Goal: Task Accomplishment & Management: Complete application form

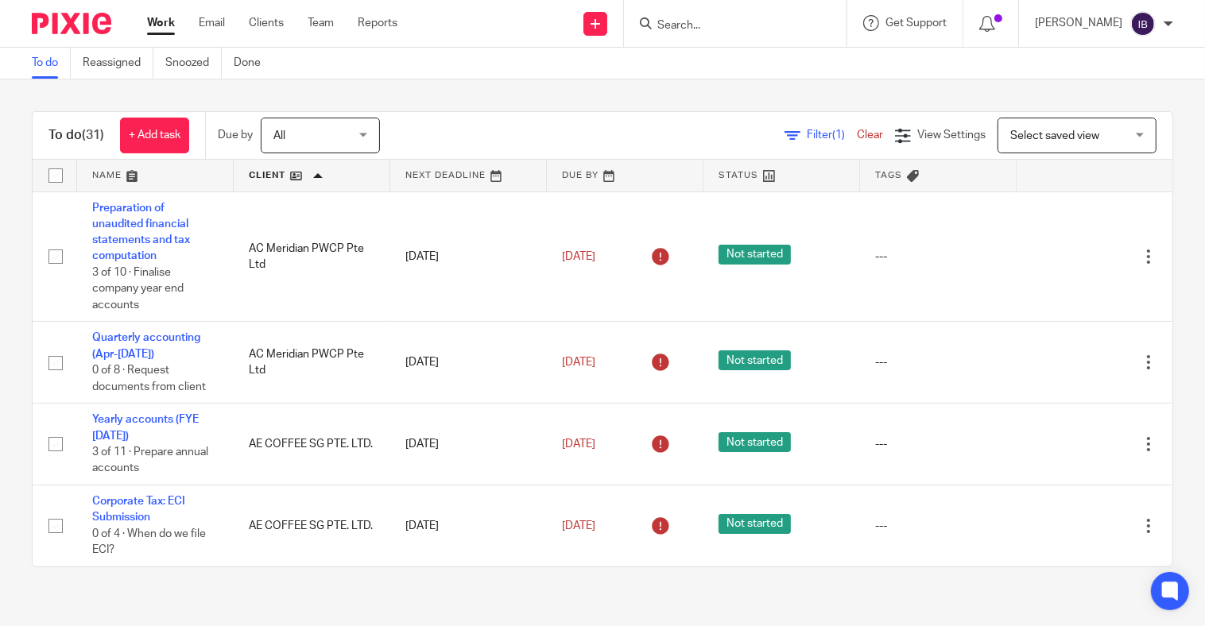
click at [748, 25] on input "Search" at bounding box center [727, 26] width 143 height 14
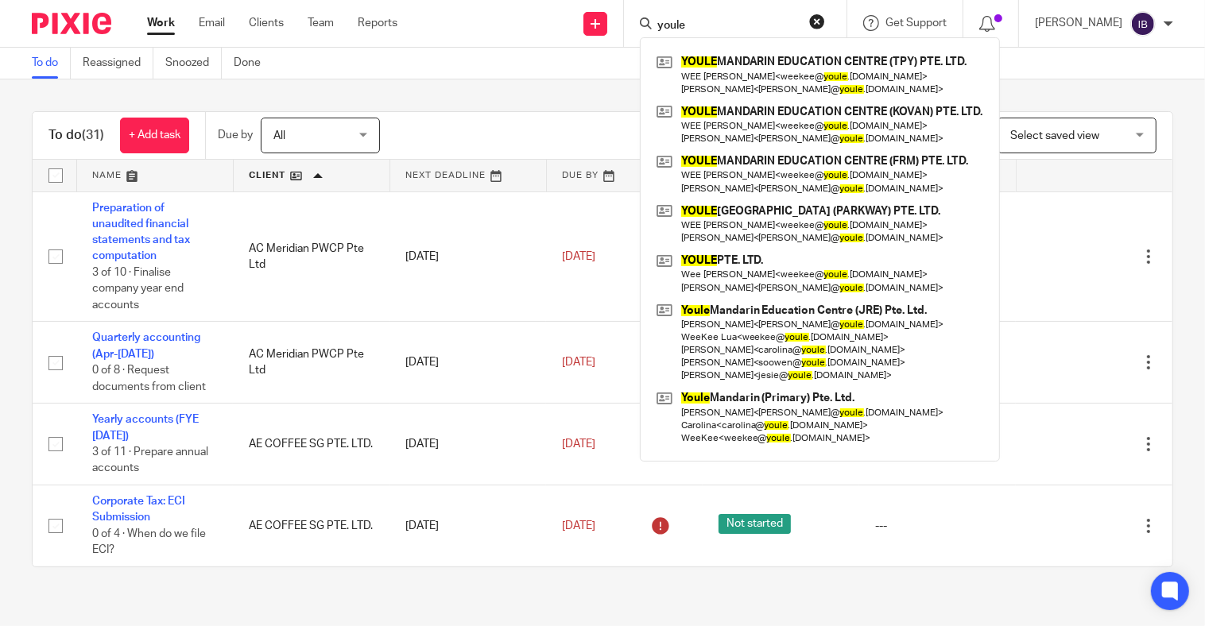
type input "youle"
click at [600, 25] on icon at bounding box center [596, 24] width 10 height 10
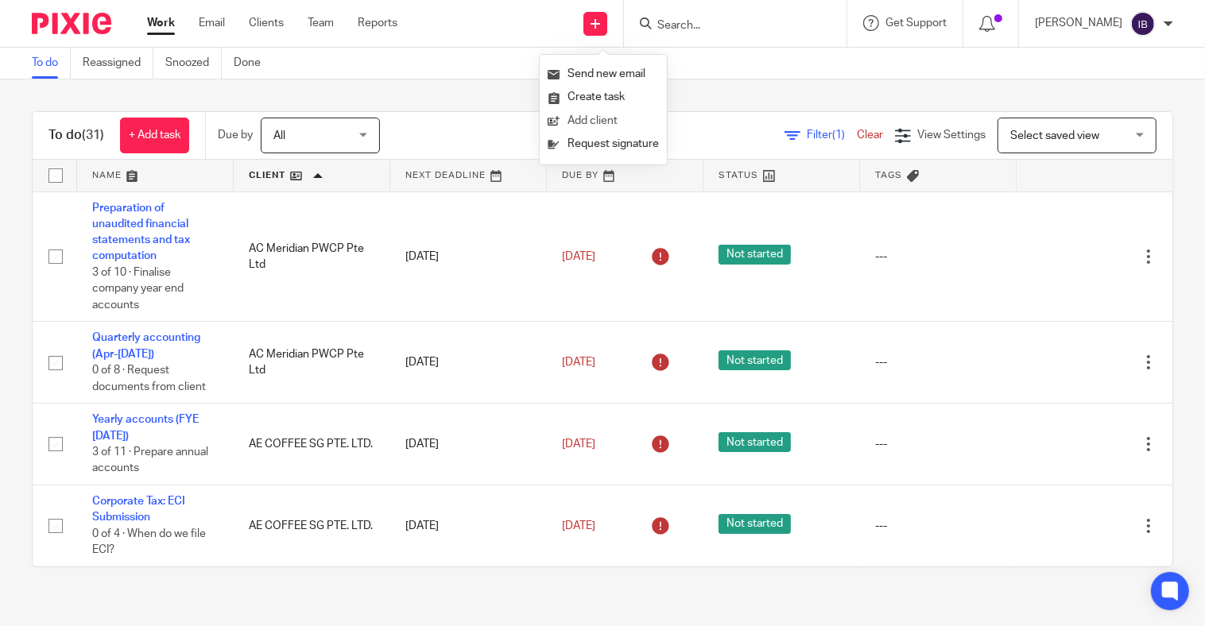
click at [605, 118] on link "Add client" at bounding box center [603, 121] width 111 height 23
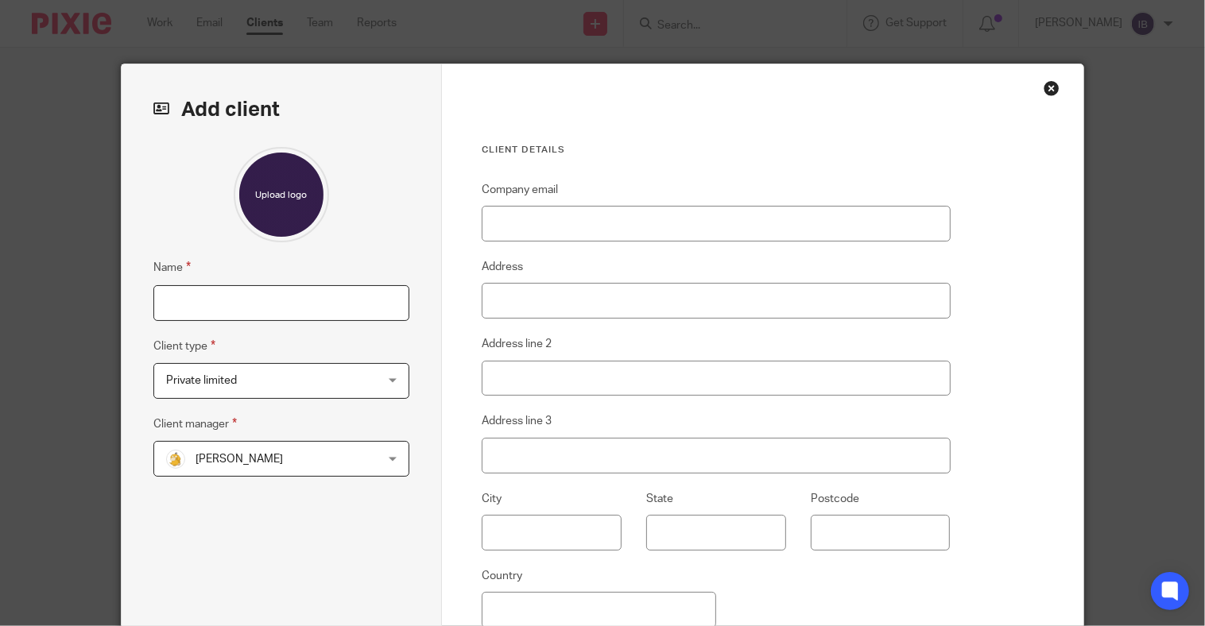
click at [314, 312] on input "Name" at bounding box center [281, 303] width 257 height 36
paste input "Youle [GEOGRAPHIC_DATA] (SMP) Pte Ltd"
type input "Youle [GEOGRAPHIC_DATA] (SMP) Pte Ltd"
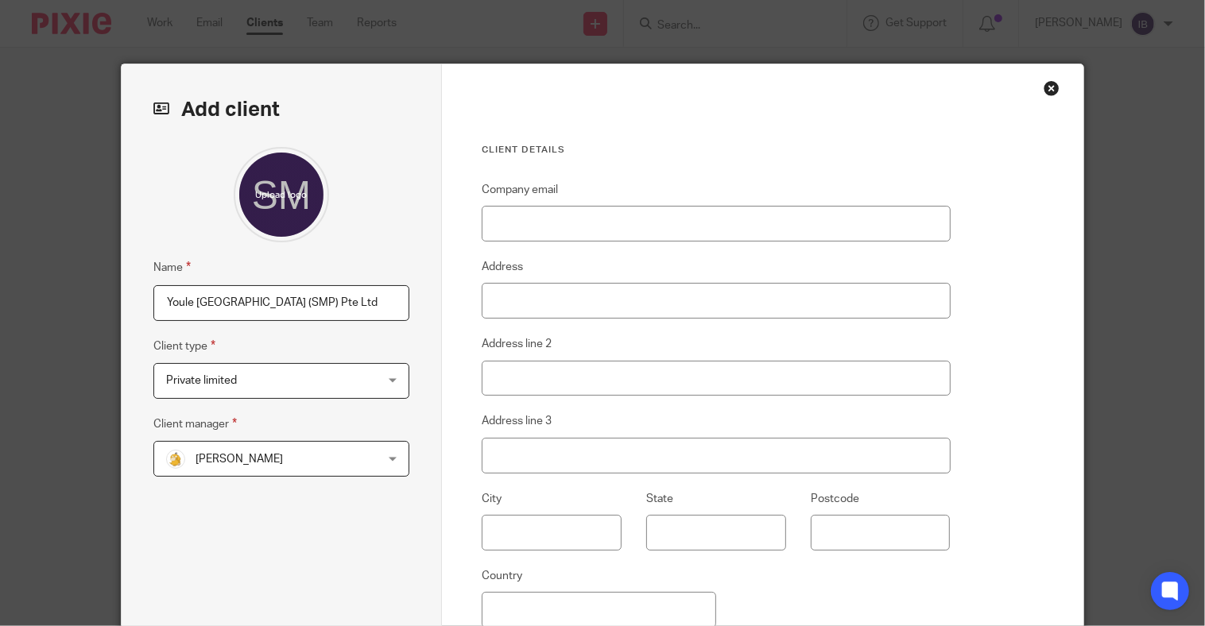
click at [336, 455] on span "Irene Wee" at bounding box center [263, 458] width 194 height 33
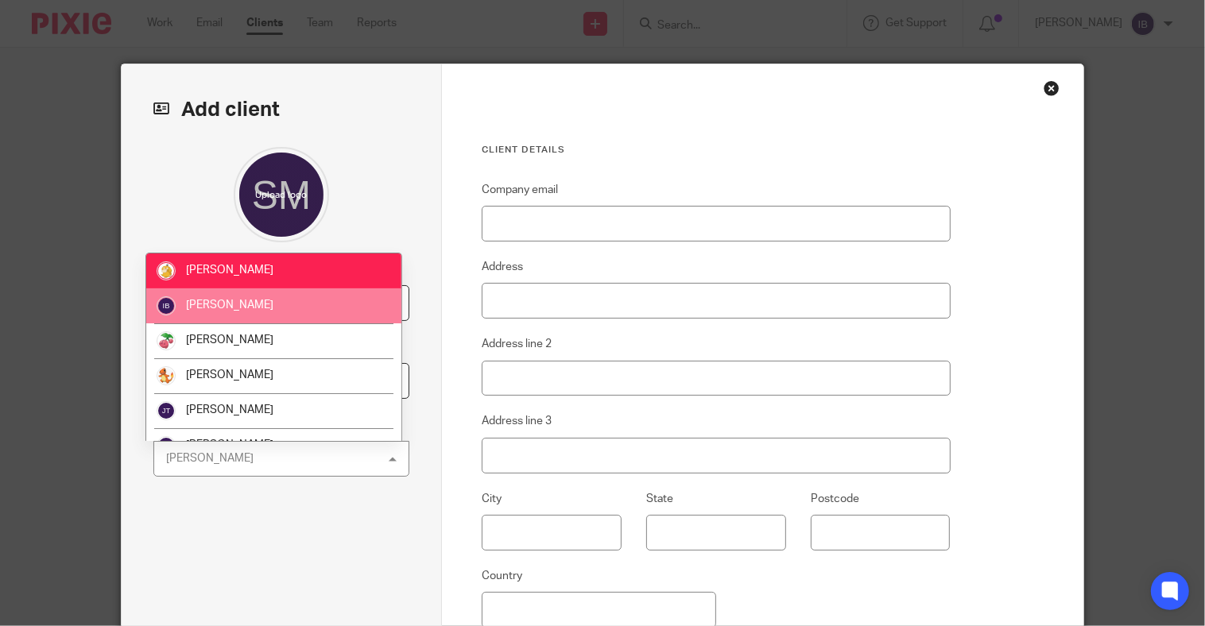
click at [304, 296] on li "[PERSON_NAME]" at bounding box center [273, 306] width 254 height 35
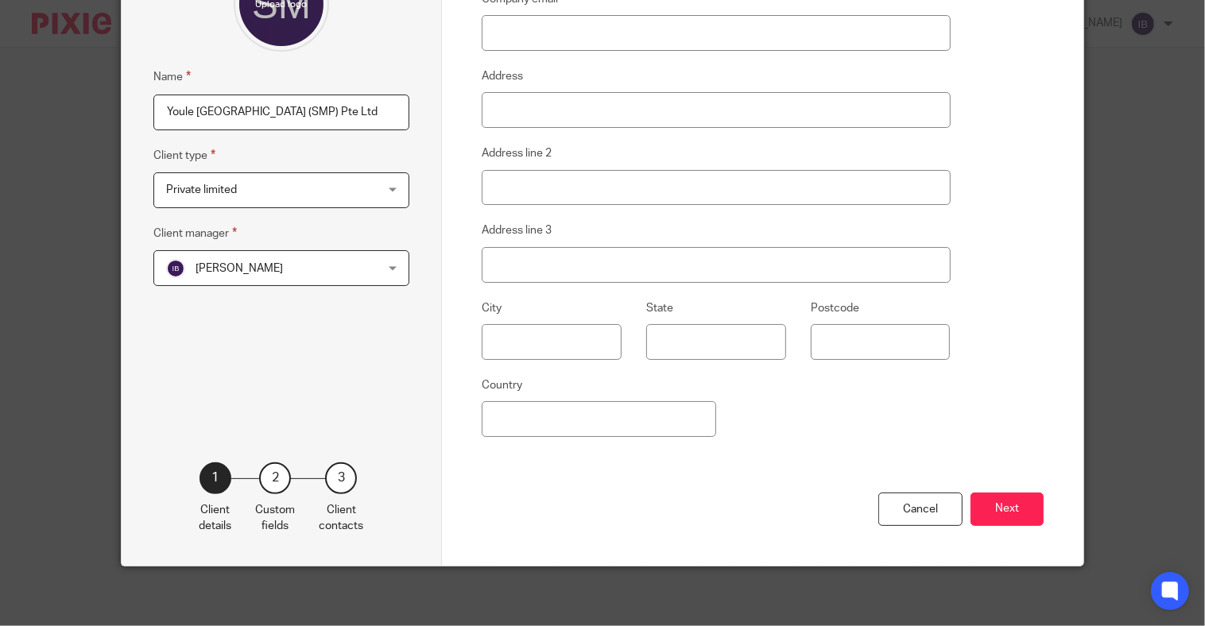
scroll to position [197, 0]
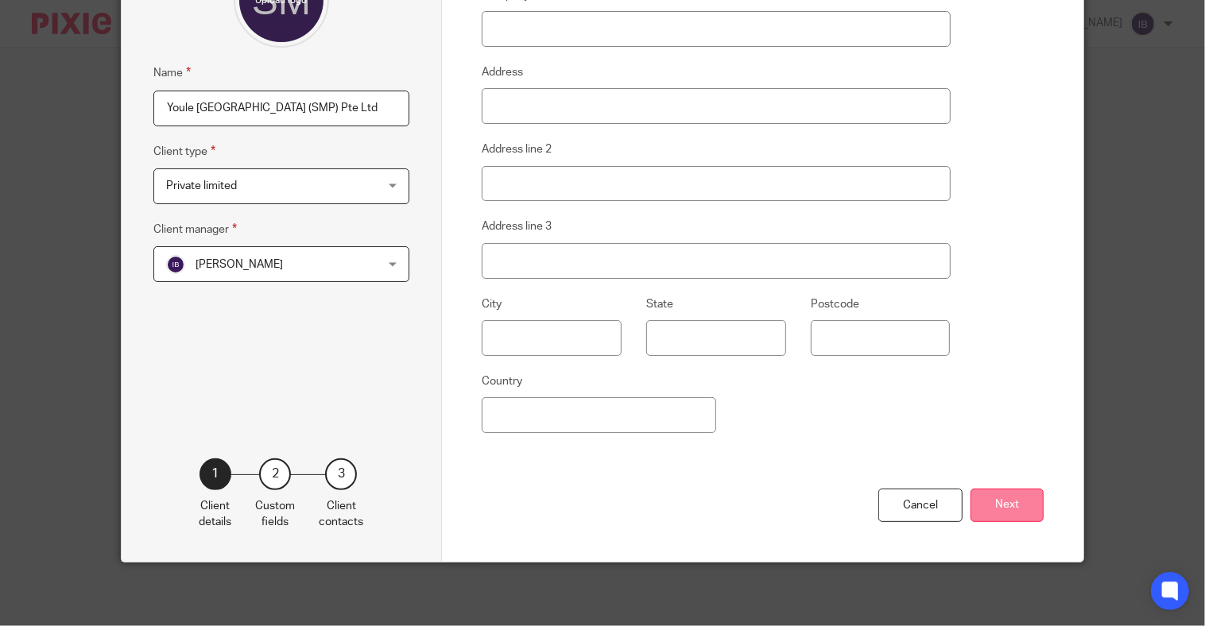
click at [1023, 513] on button "Next" at bounding box center [1007, 506] width 73 height 34
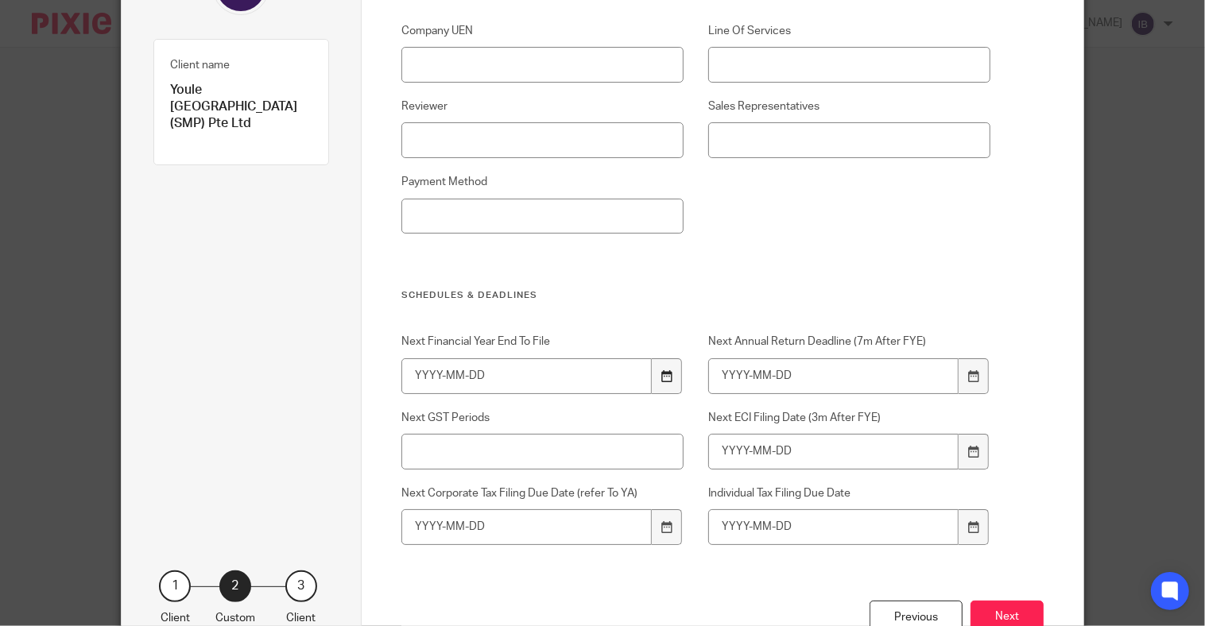
scroll to position [98, 0]
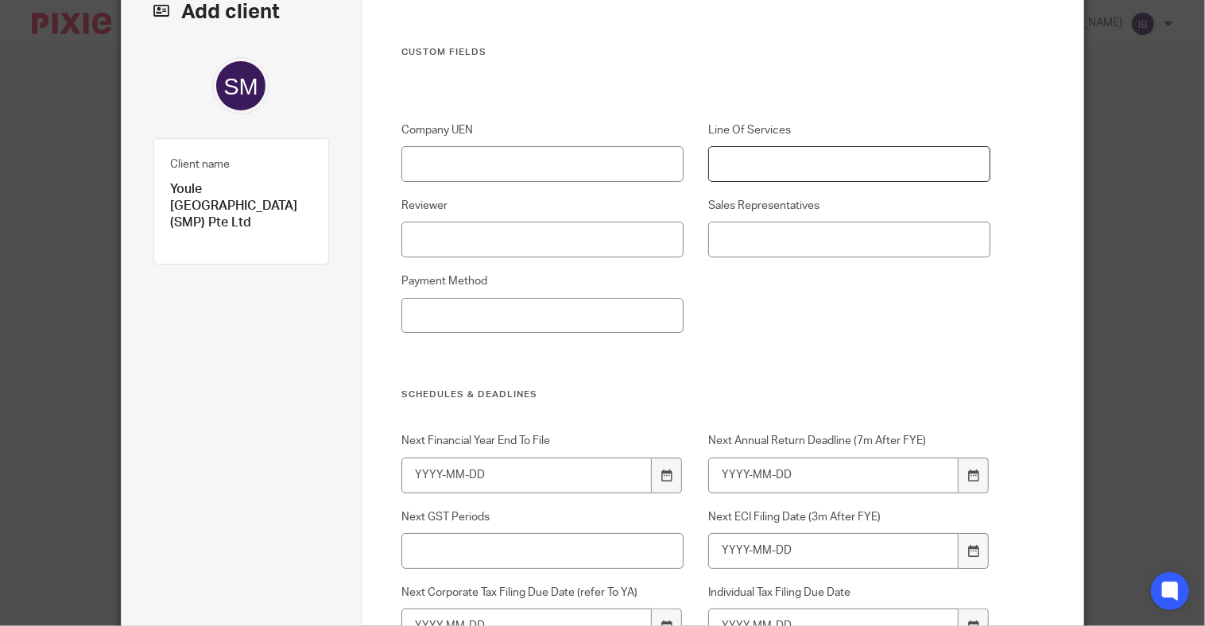
click at [783, 176] on input "Line Of Services" at bounding box center [849, 164] width 282 height 36
type input "CS"
click at [780, 266] on div "Company UEN Line Of Services CS Reviewer Sales Representatives Payment Method" at bounding box center [684, 255] width 614 height 266
click at [783, 249] on input "Sales Representatives" at bounding box center [849, 240] width 282 height 36
type input "Matthew"
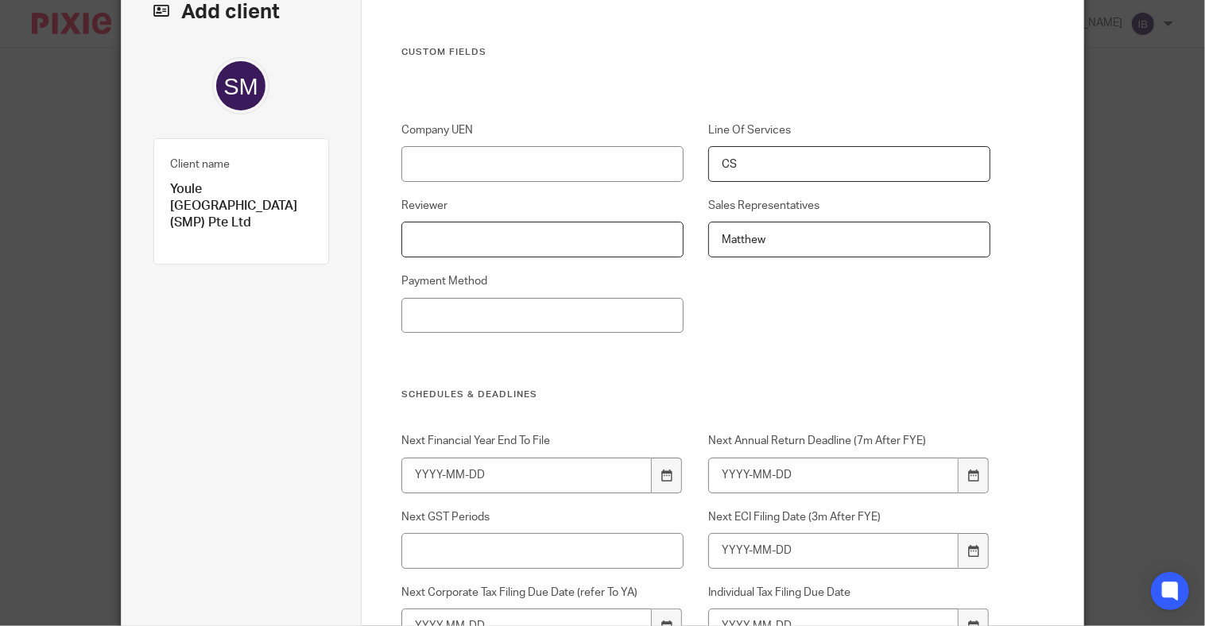
click at [605, 228] on input "Reviewer" at bounding box center [542, 240] width 282 height 36
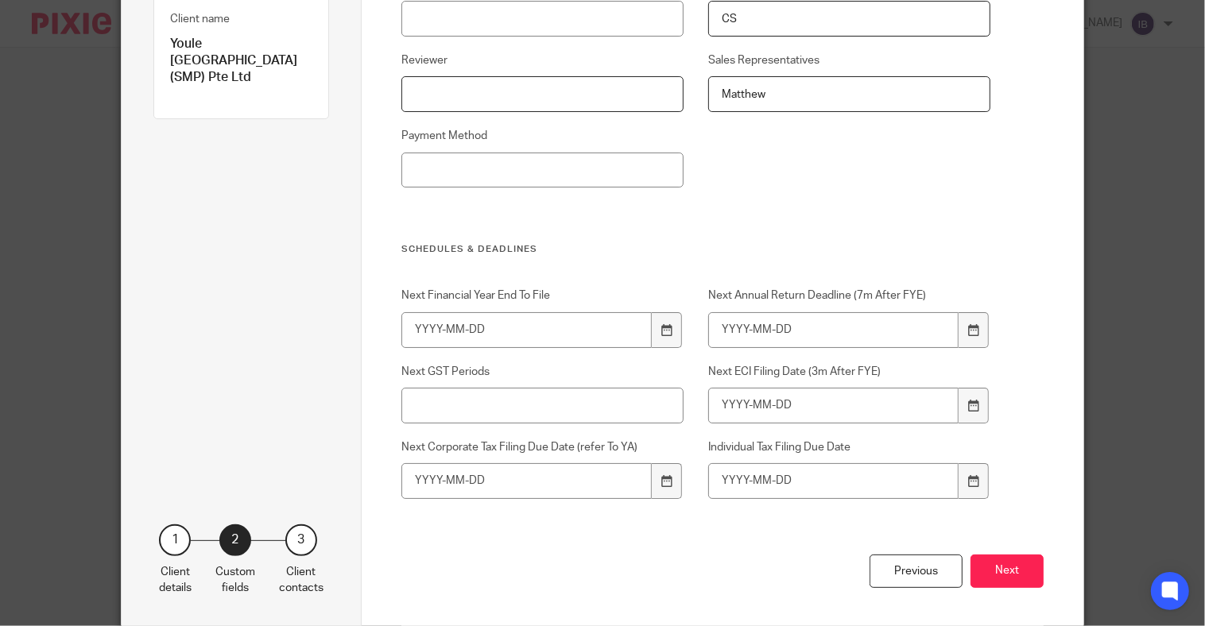
scroll to position [308, 0]
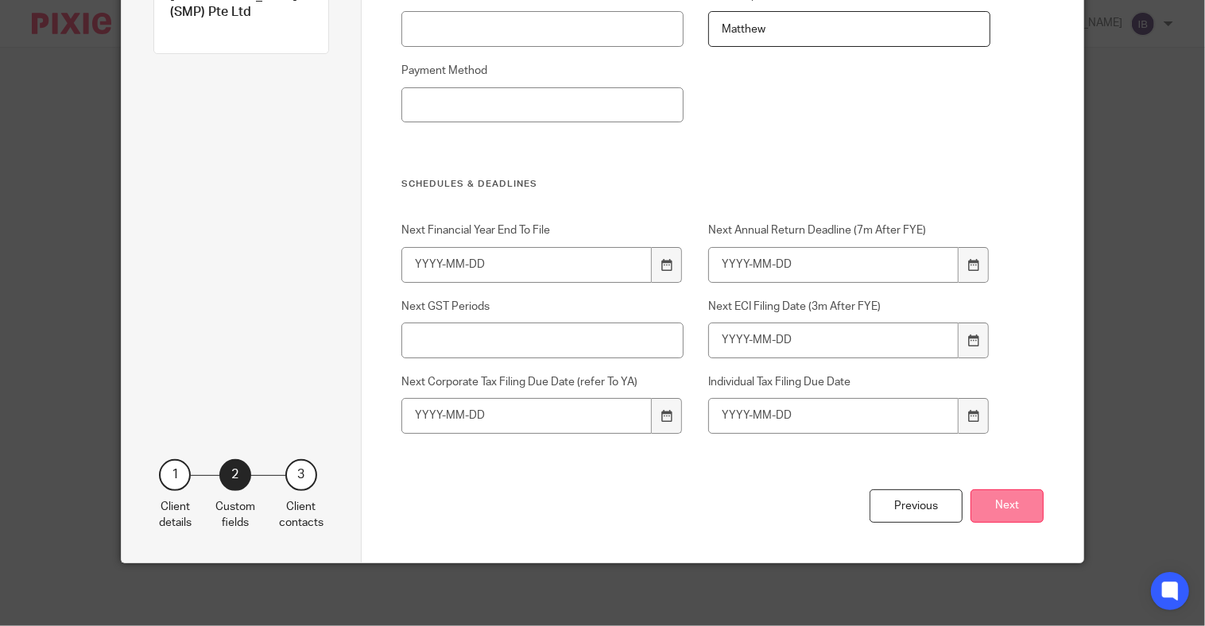
click at [1015, 506] on button "Next" at bounding box center [1007, 507] width 73 height 34
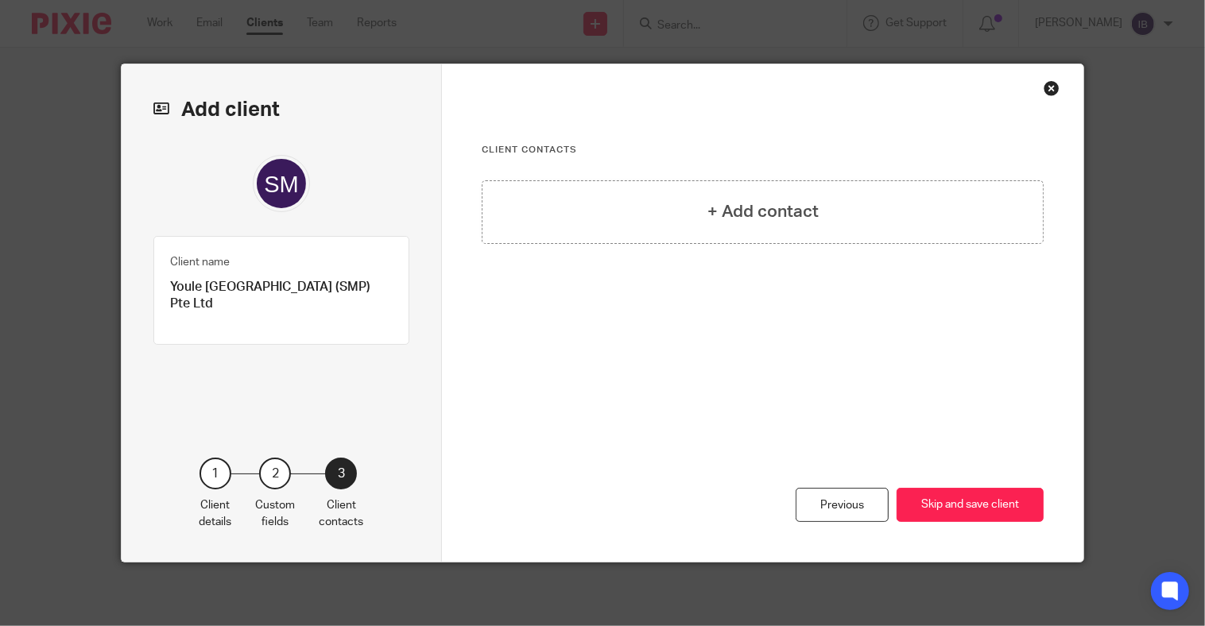
scroll to position [0, 0]
click at [875, 227] on div "+ Add contact" at bounding box center [763, 212] width 562 height 64
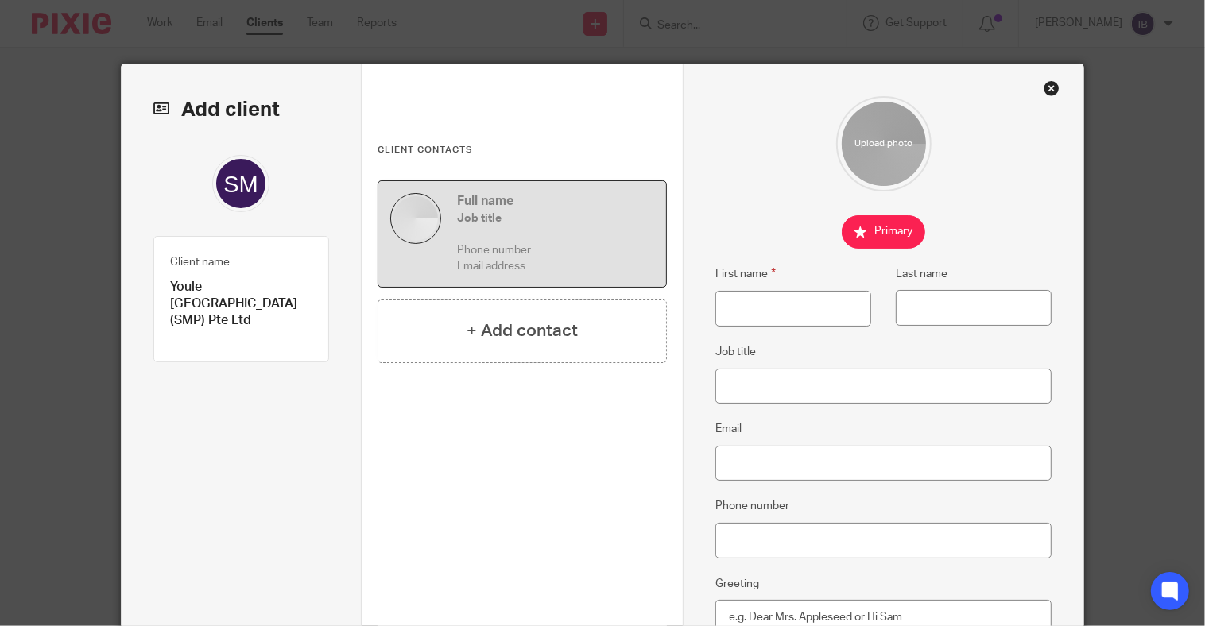
drag, startPoint x: 990, startPoint y: 191, endPoint x: 670, endPoint y: 330, distance: 348.6
click at [990, 191] on div at bounding box center [884, 143] width 336 height 95
click at [735, 312] on input "First name" at bounding box center [794, 309] width 156 height 36
paste input "Cai Yongqin Raymond"
type input "Cai Yongqin Raymond"
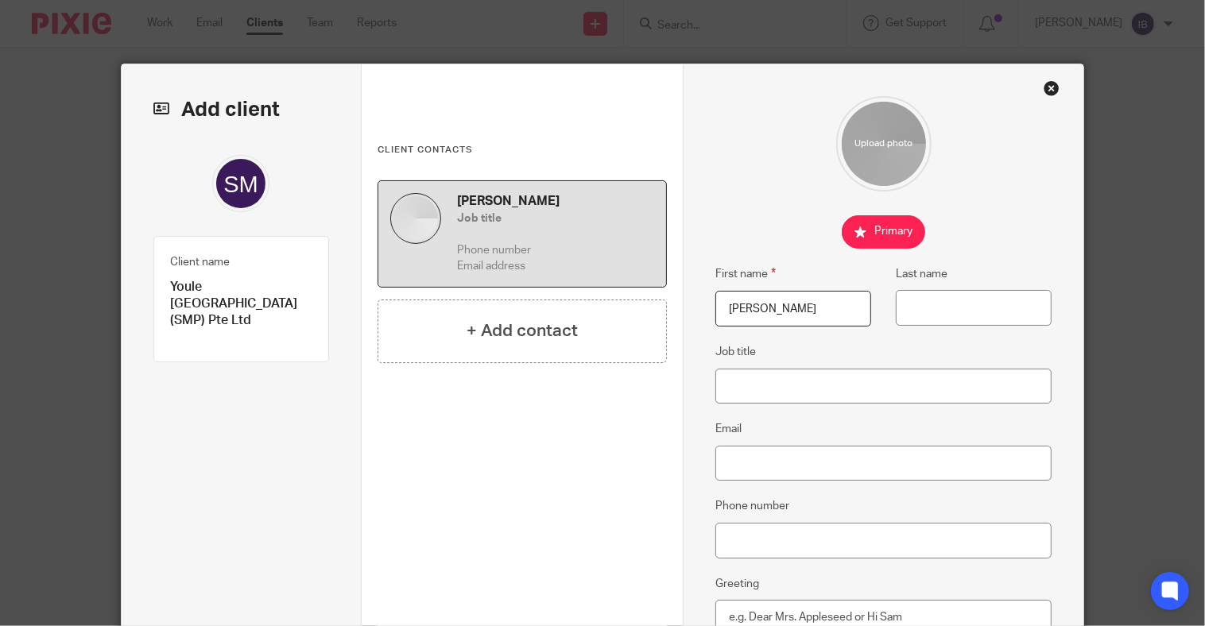
drag, startPoint x: 920, startPoint y: 363, endPoint x: 904, endPoint y: 382, distance: 24.8
click at [920, 363] on fieldset "Job title" at bounding box center [884, 373] width 336 height 61
click at [904, 382] on input "Job title" at bounding box center [884, 387] width 336 height 36
paste input "Director"
type input "Director"
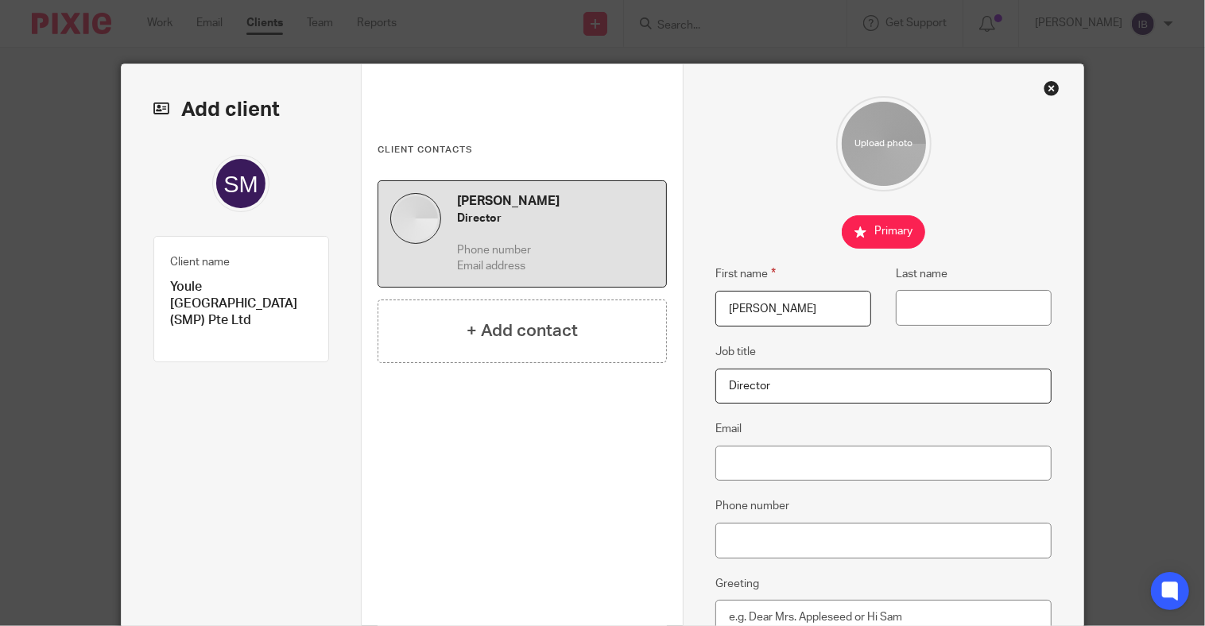
click at [868, 398] on input "Director" at bounding box center [884, 387] width 336 height 36
click at [848, 467] on input "Email" at bounding box center [884, 464] width 336 height 36
paste input "raymond@youle.com.sg"
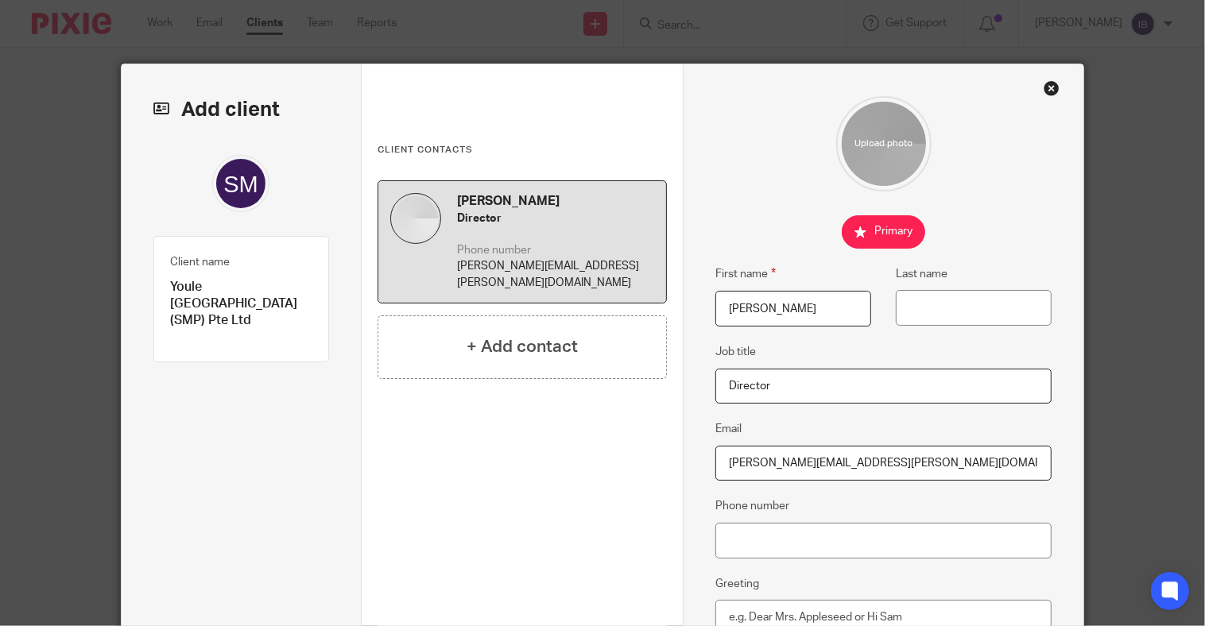
type input "raymond@youle.com.sg"
click at [902, 537] on input "Phone number" at bounding box center [884, 541] width 336 height 36
paste input "96802010"
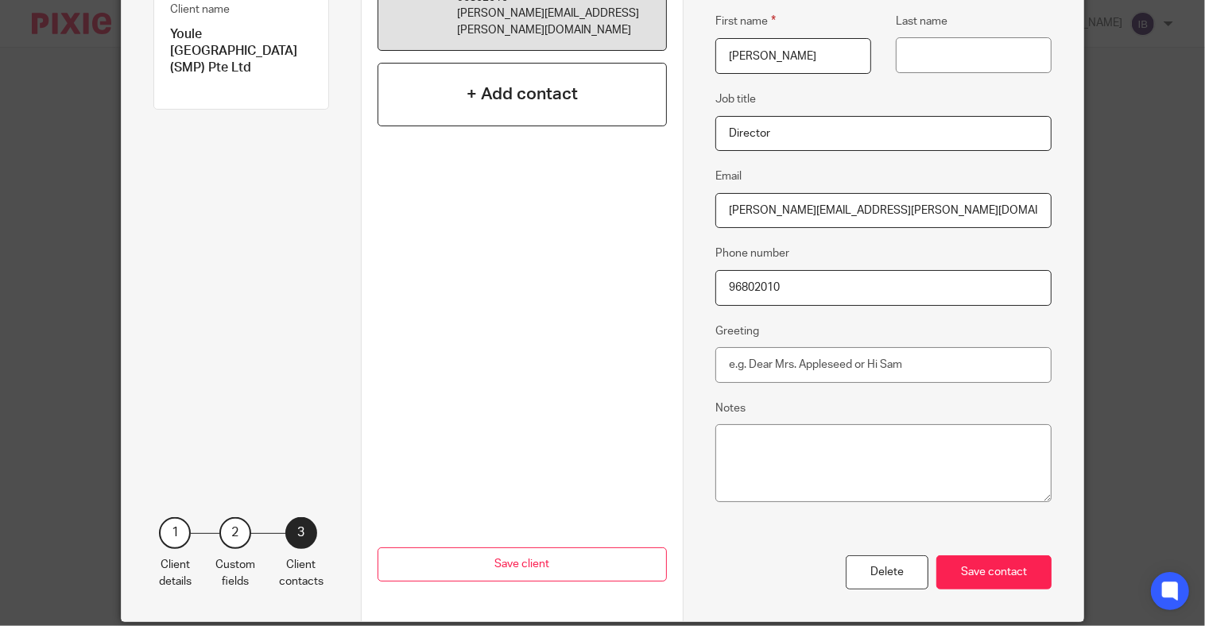
scroll to position [298, 0]
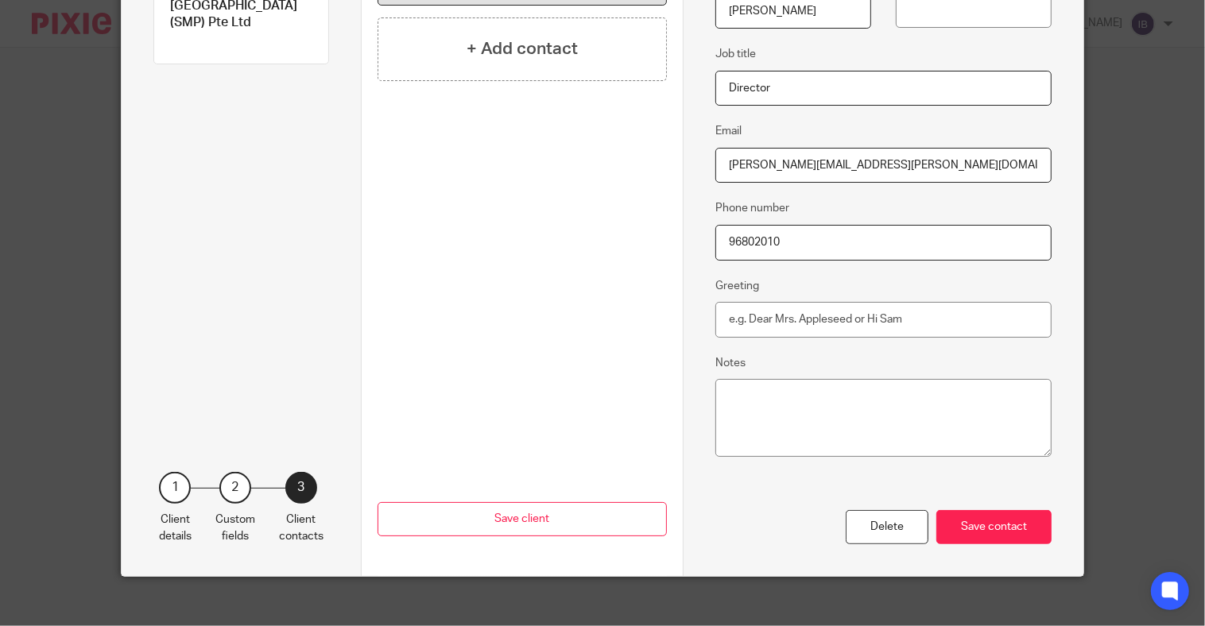
type input "96802010"
click at [992, 553] on div "First name Cai Yongqin Raymond Last name Job title Director Email raymond@youle…" at bounding box center [883, 171] width 401 height 810
click at [995, 533] on div "Save contact" at bounding box center [994, 527] width 115 height 34
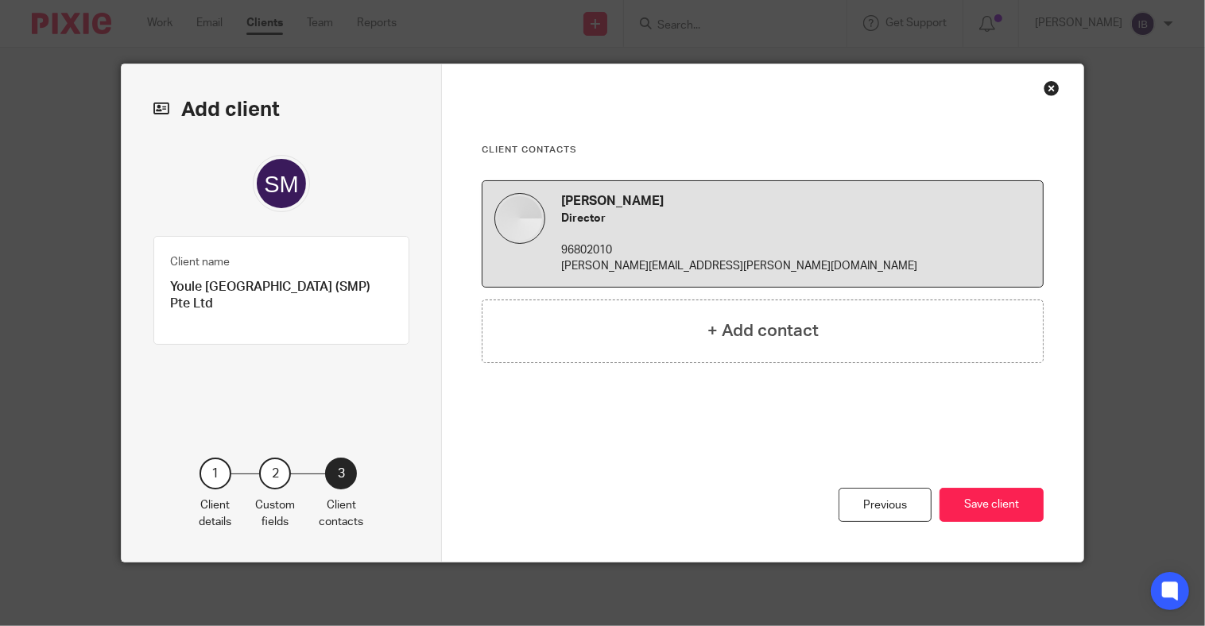
scroll to position [0, 0]
click at [640, 293] on div "Cai Yongqin Raymond Director 96802010 raymond@youle.com.sg + Add contact" at bounding box center [763, 306] width 562 height 253
click at [648, 336] on div "+ Add contact" at bounding box center [763, 332] width 562 height 64
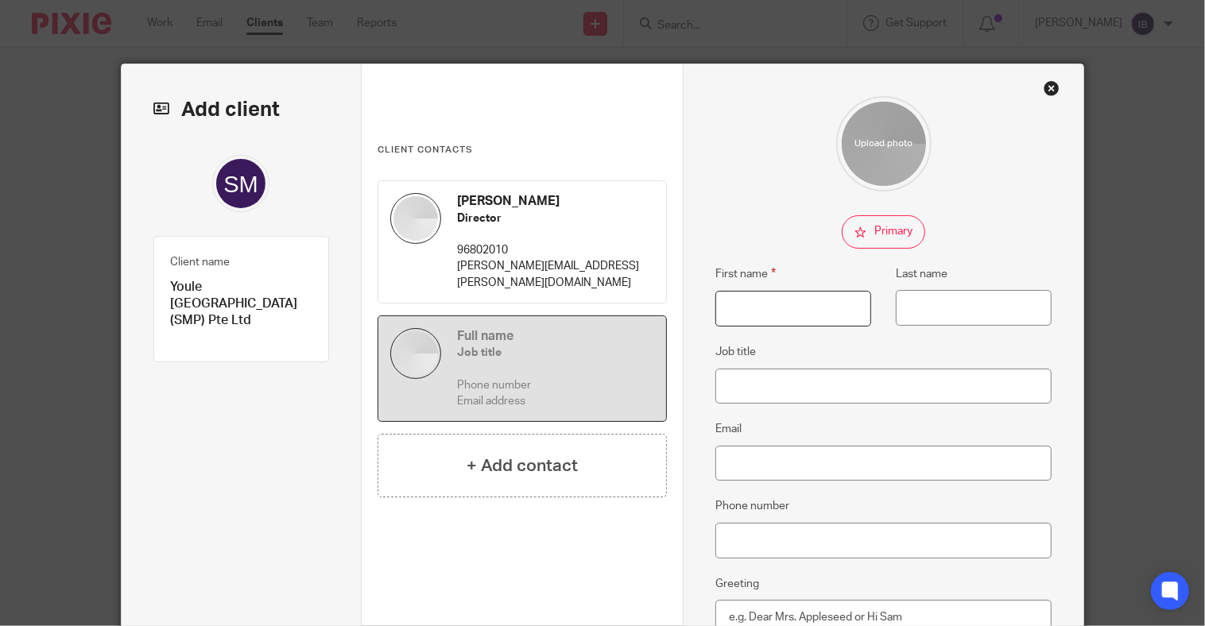
click at [819, 306] on input "First name" at bounding box center [794, 309] width 156 height 36
paste input "Lua Wee Kee"
type input "Lua Wee Kee"
drag, startPoint x: 922, startPoint y: 391, endPoint x: 934, endPoint y: 384, distance: 13.9
click at [922, 391] on input "Job title" at bounding box center [884, 387] width 336 height 36
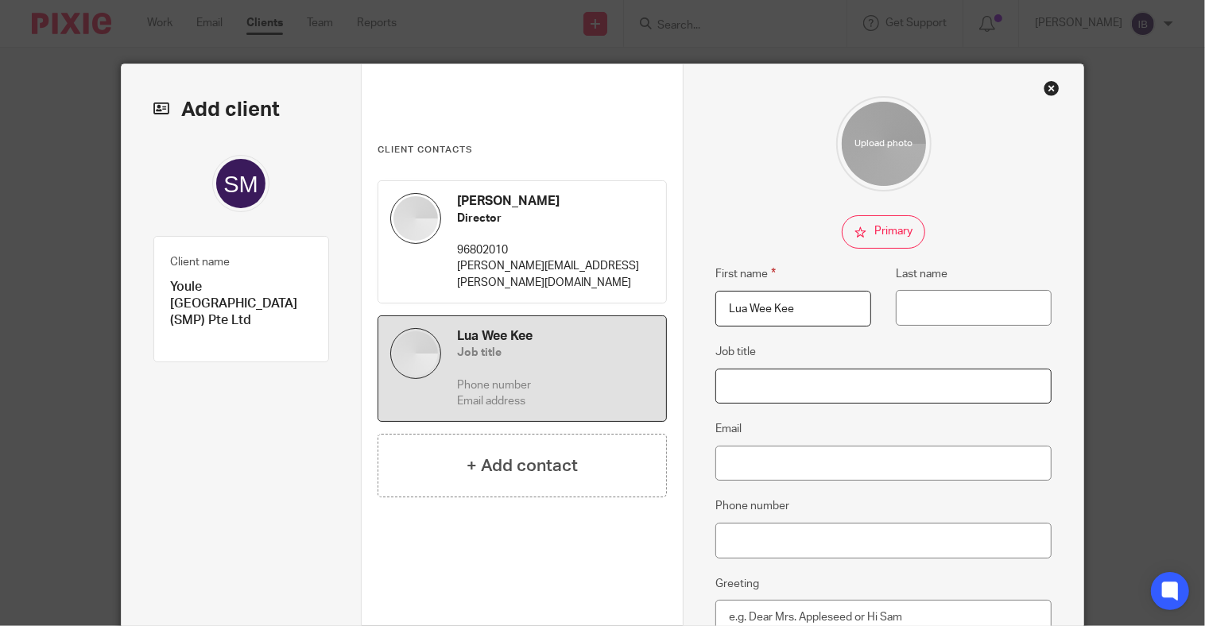
click at [938, 383] on input "Job title" at bounding box center [884, 387] width 336 height 36
paste input "Director"
type input "Director"
click at [779, 481] on input "Email" at bounding box center [884, 464] width 336 height 36
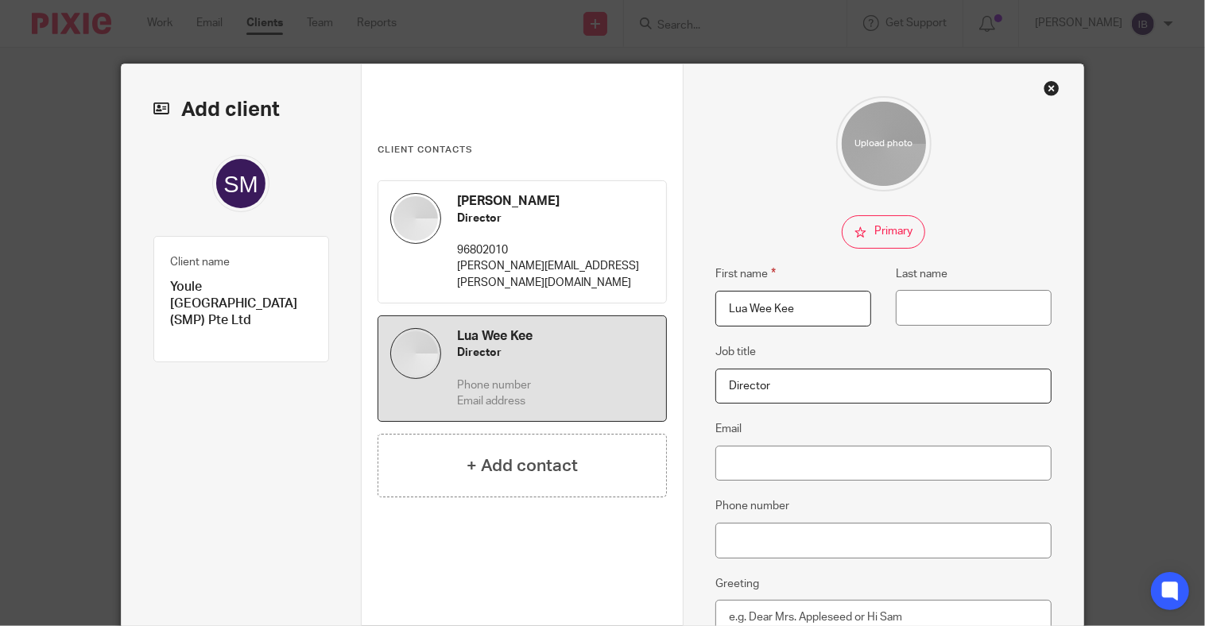
click at [999, 414] on div "First name Lua Wee Kee Last name Job title Director Email Phone number Greeting…" at bounding box center [884, 452] width 336 height 712
click at [909, 463] on input "Email" at bounding box center [884, 464] width 336 height 36
paste input "weekee@youle.com.sg"
type input "weekee@youle.com.sg"
click at [966, 559] on input "Phone number" at bounding box center [884, 541] width 336 height 36
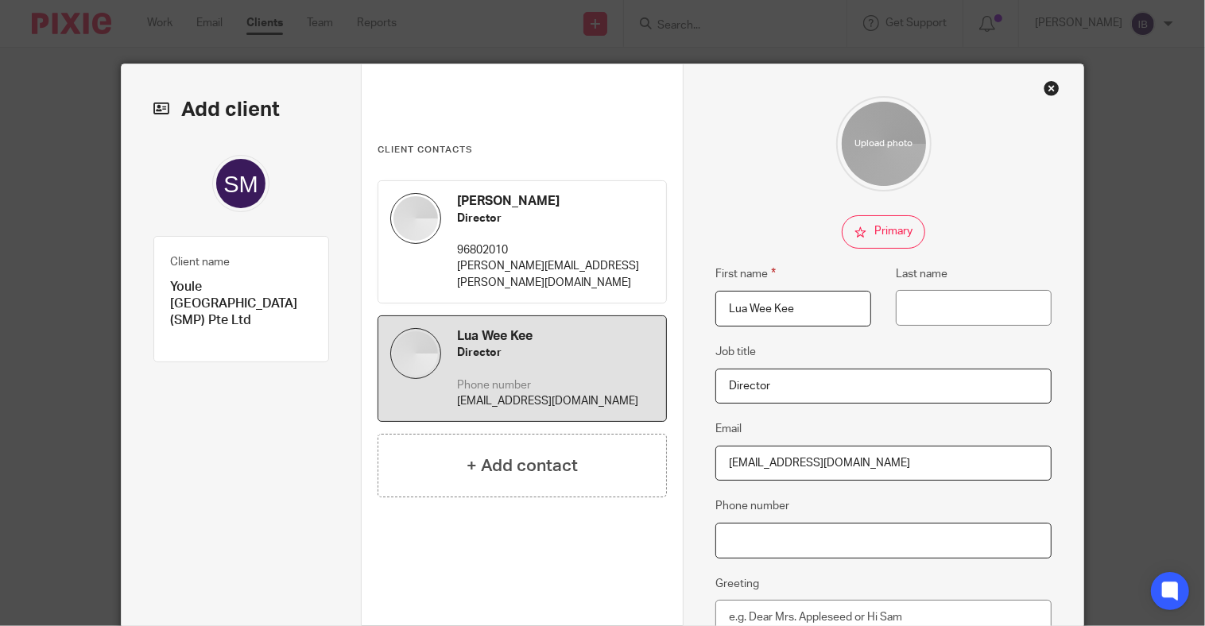
click at [967, 550] on input "Phone number" at bounding box center [884, 541] width 336 height 36
paste input "97554690"
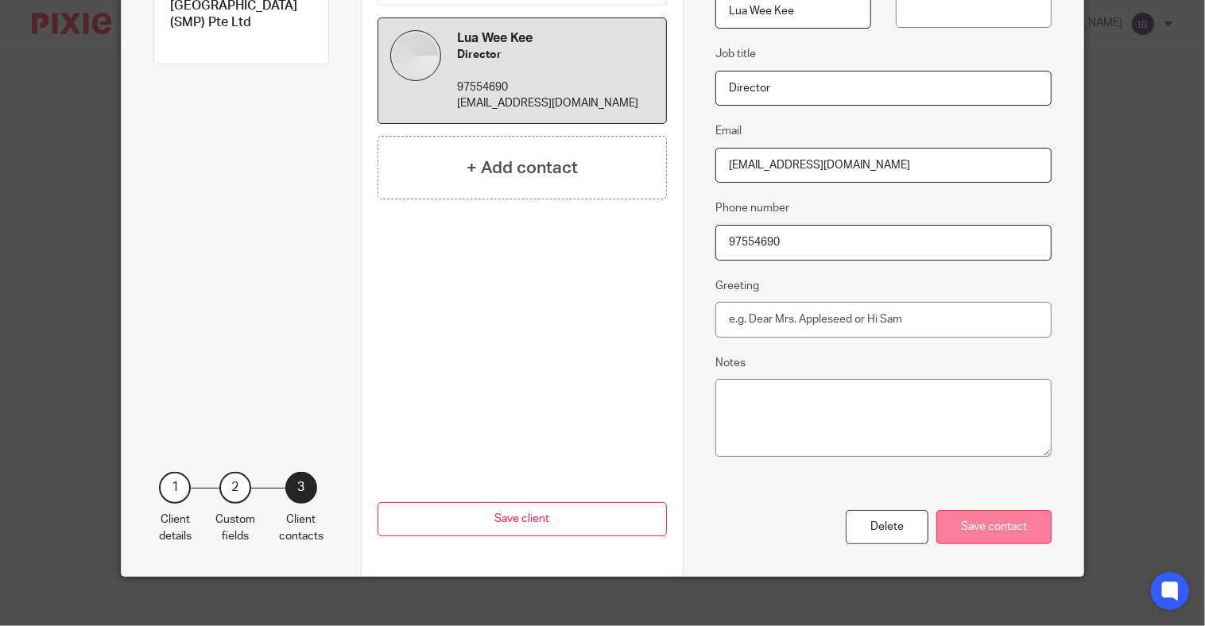
type input "97554690"
click at [970, 518] on div "Save contact" at bounding box center [994, 527] width 115 height 34
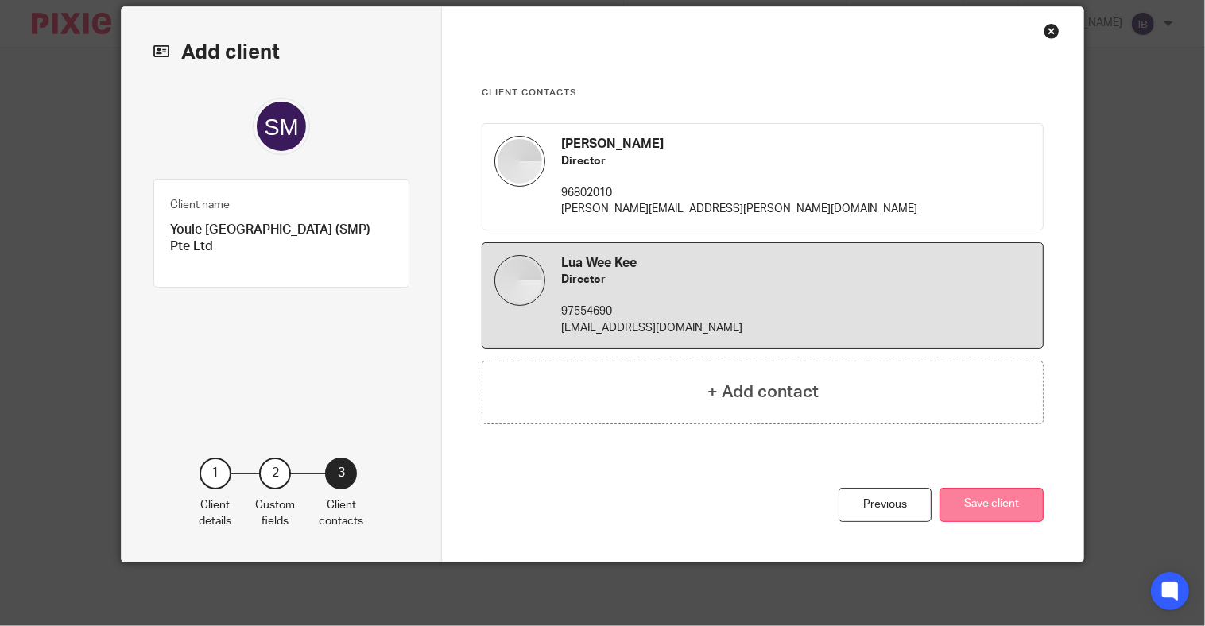
click at [971, 506] on button "Save client" at bounding box center [992, 505] width 104 height 34
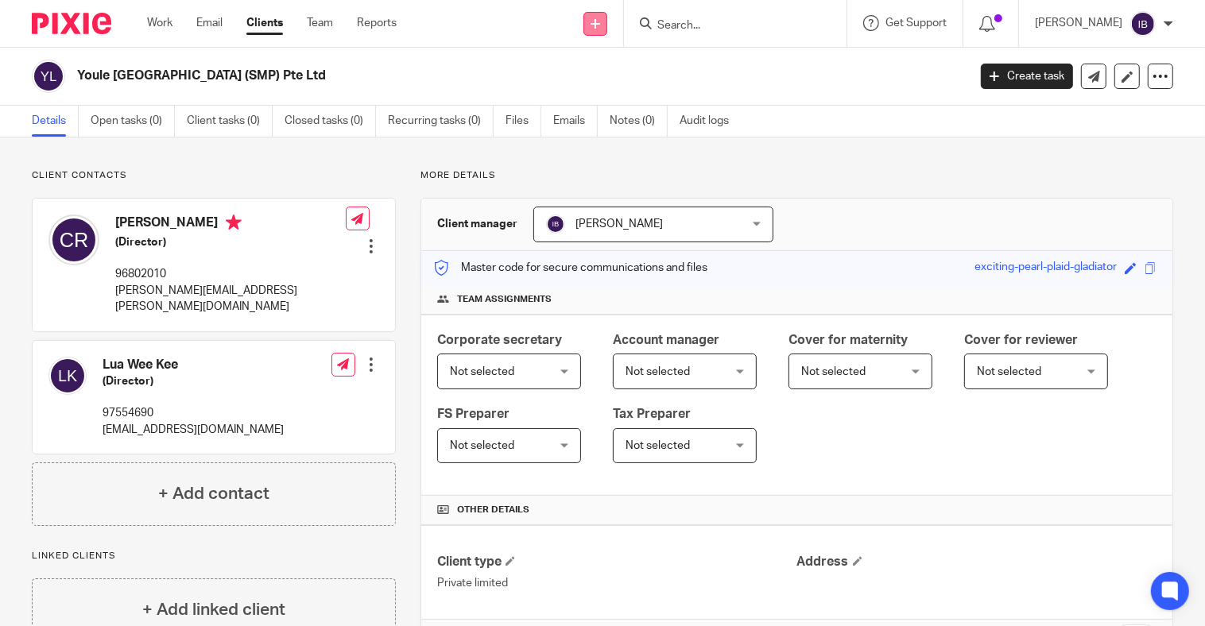
click at [607, 26] on link at bounding box center [596, 24] width 24 height 24
click at [995, 82] on link "Create task" at bounding box center [1027, 76] width 92 height 25
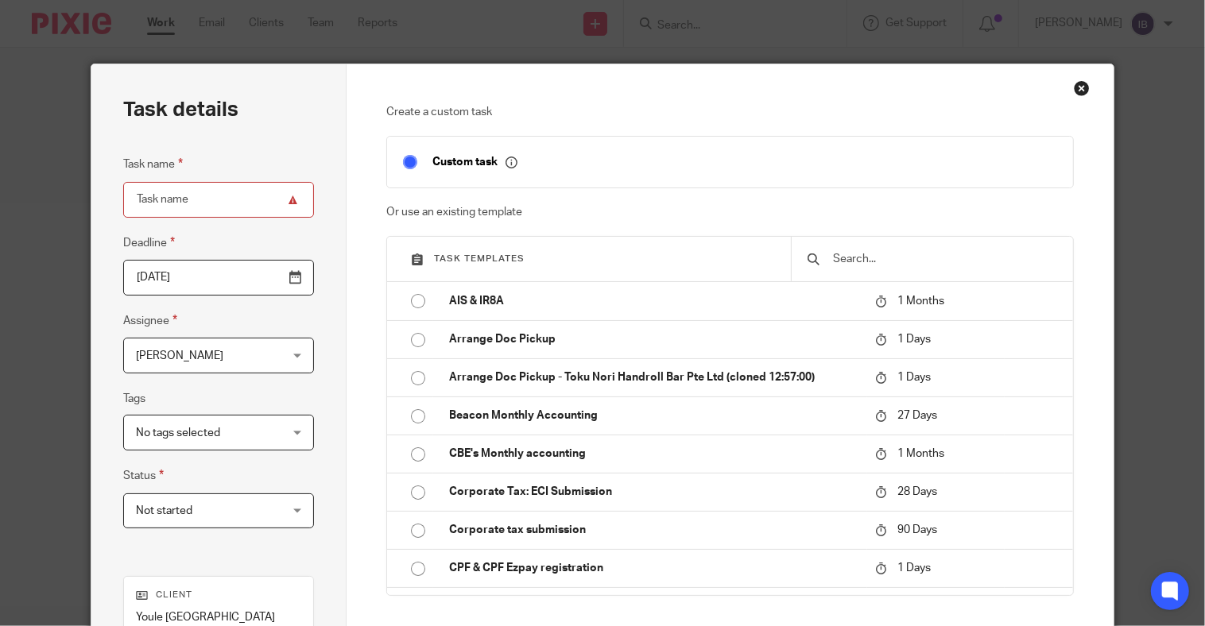
click at [851, 258] on input "text" at bounding box center [945, 258] width 226 height 17
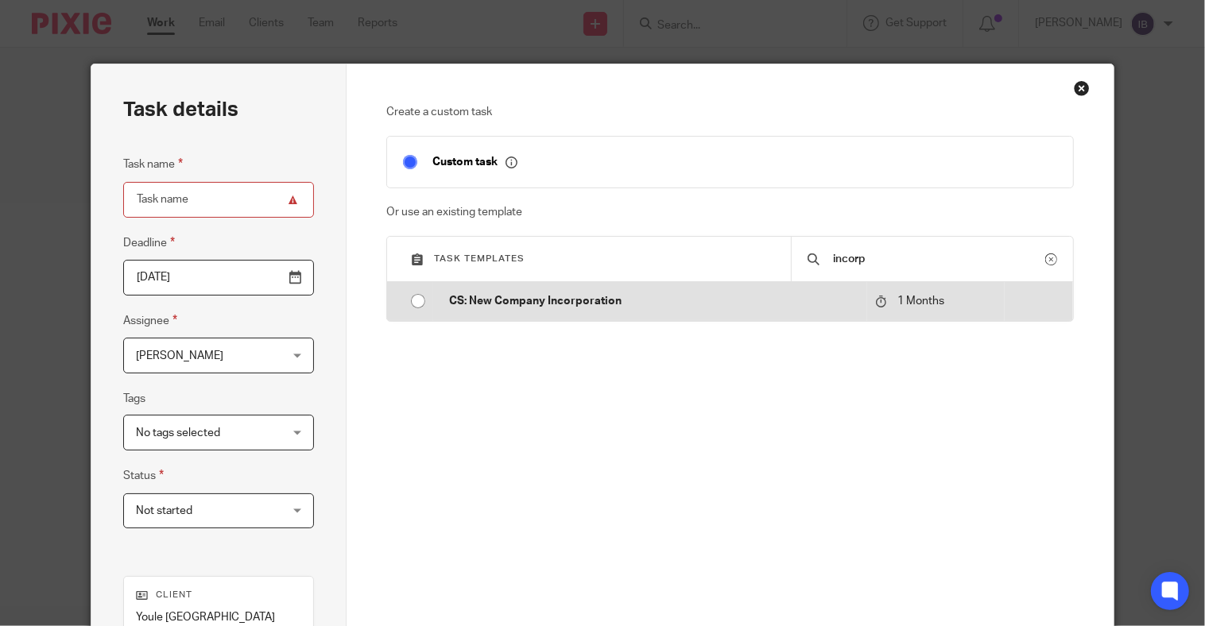
type input "incorp"
click at [615, 304] on p "CS: New Company Incorporation" at bounding box center [654, 301] width 410 height 16
type input "2025-09-25"
type input "CS: New Company Incorporation"
checkbox input "false"
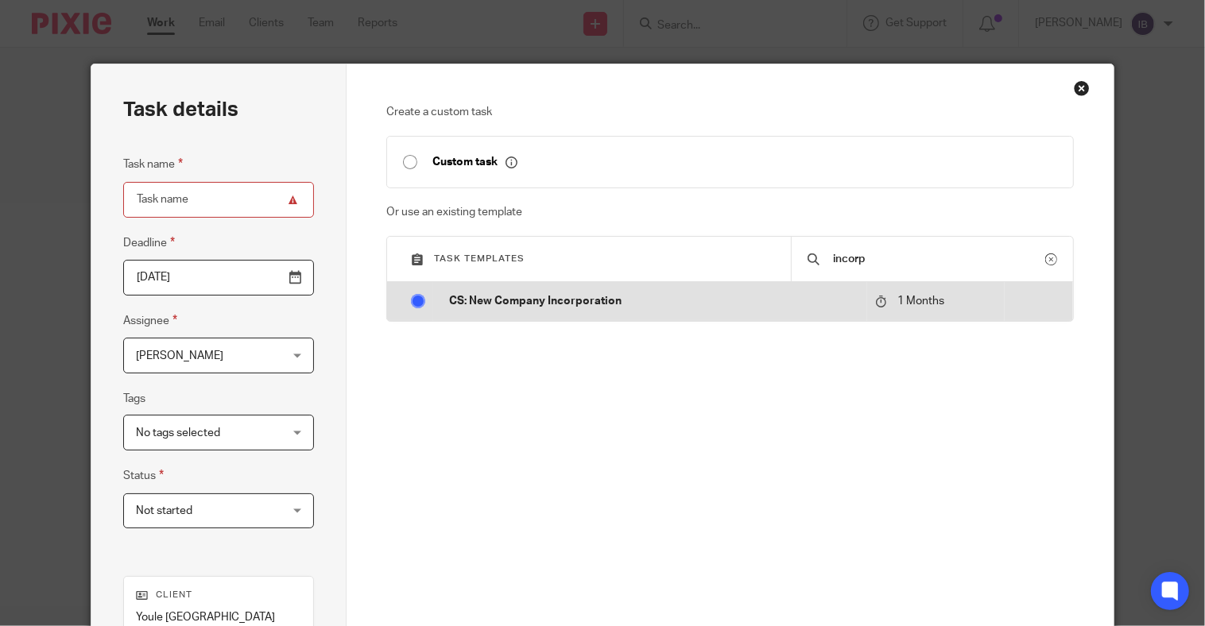
radio input "true"
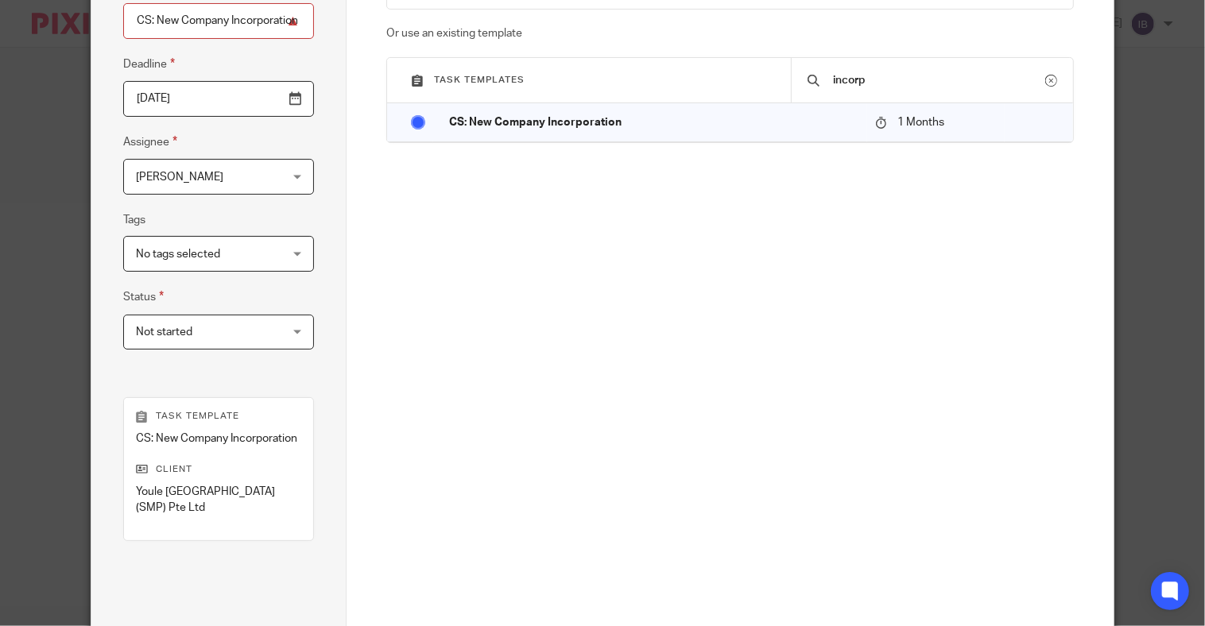
scroll to position [298, 0]
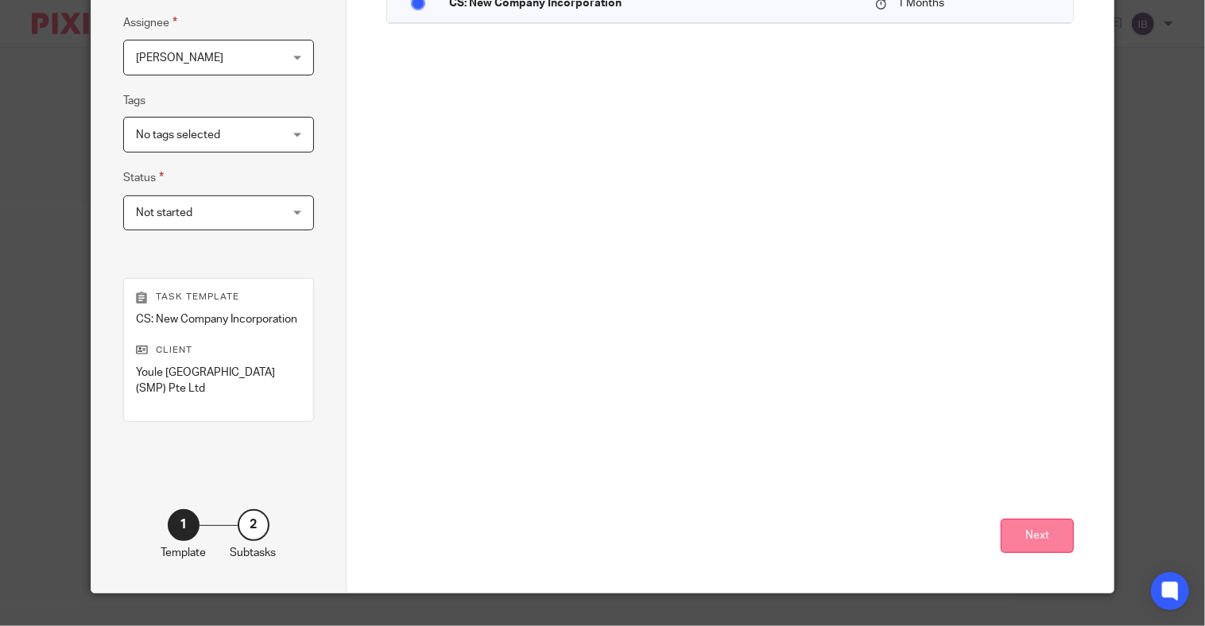
click at [1059, 542] on button "Next" at bounding box center [1037, 536] width 73 height 34
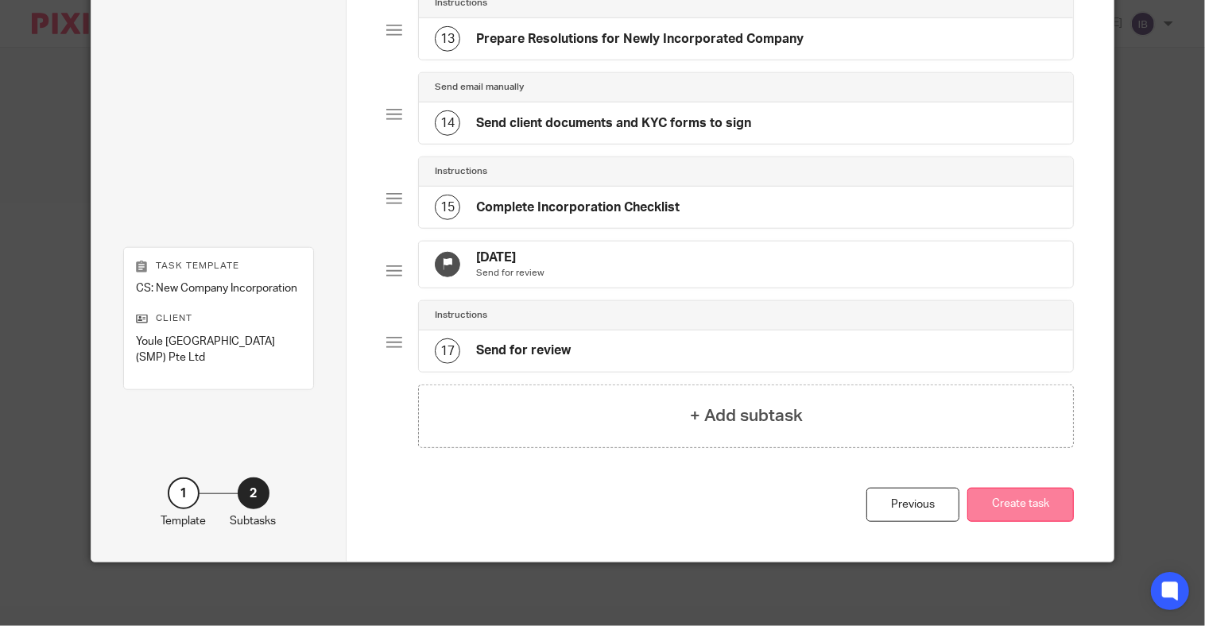
scroll to position [1178, 0]
click at [1042, 507] on button "Create task" at bounding box center [1021, 505] width 107 height 34
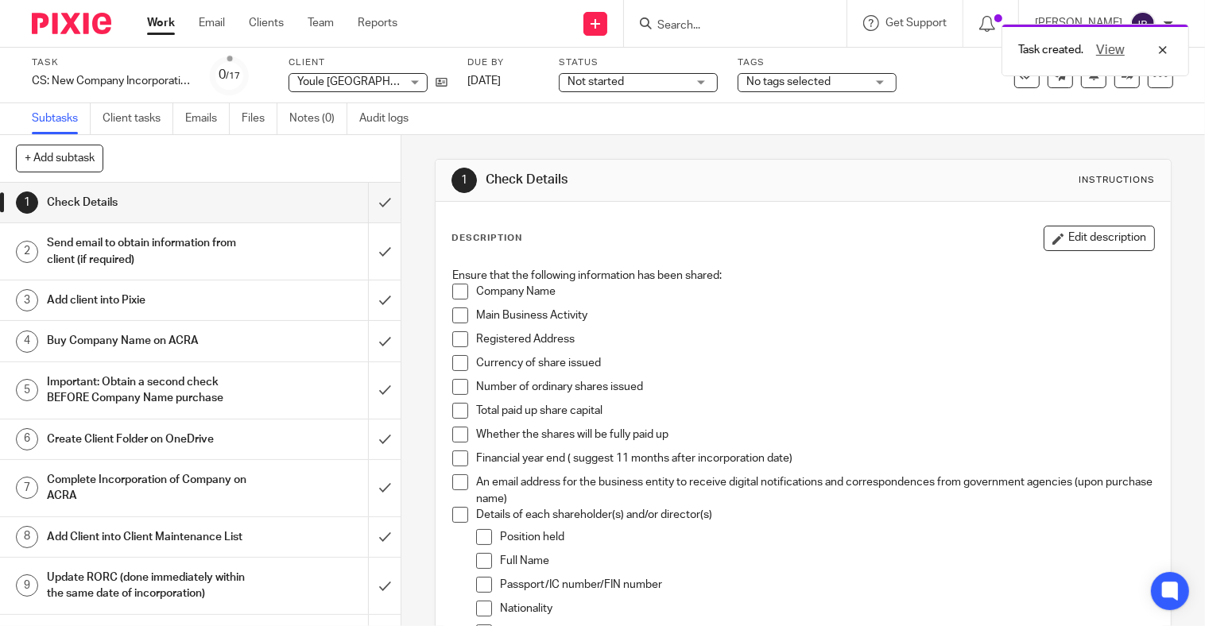
scroll to position [99, 0]
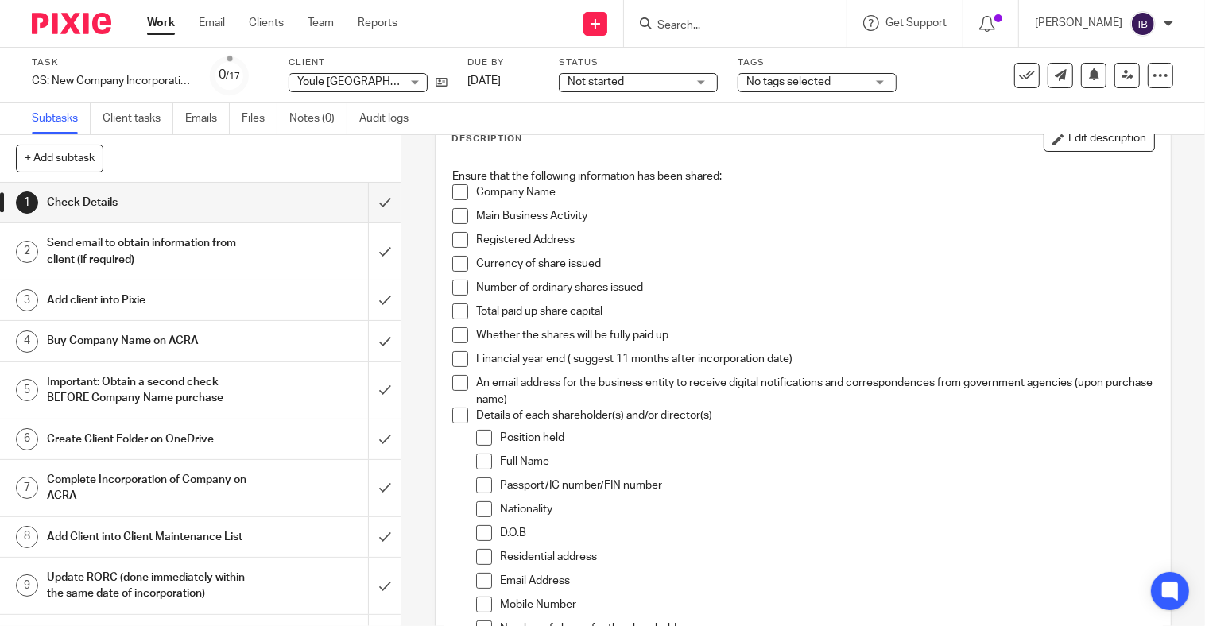
click at [1069, 298] on div "Number of ordinary shares issued" at bounding box center [814, 292] width 677 height 24
click at [457, 192] on span at bounding box center [460, 192] width 16 height 16
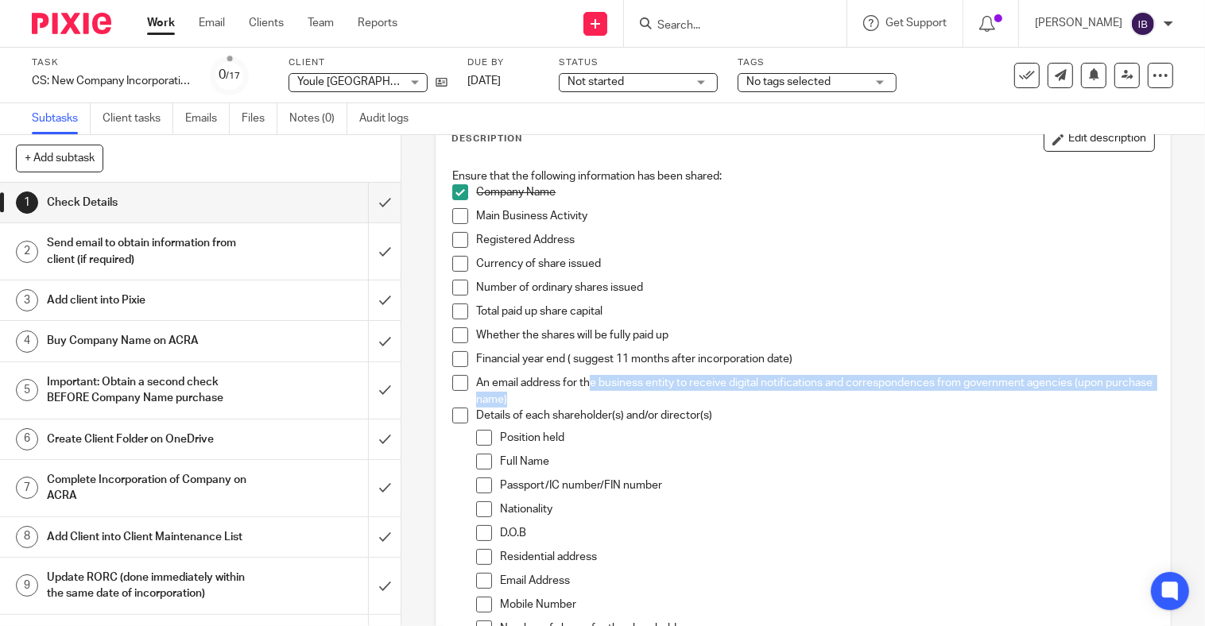
drag, startPoint x: 584, startPoint y: 375, endPoint x: 584, endPoint y: 394, distance: 18.3
click at [584, 394] on p "An email address for the business entity to receive digital notifications and c…" at bounding box center [814, 391] width 677 height 33
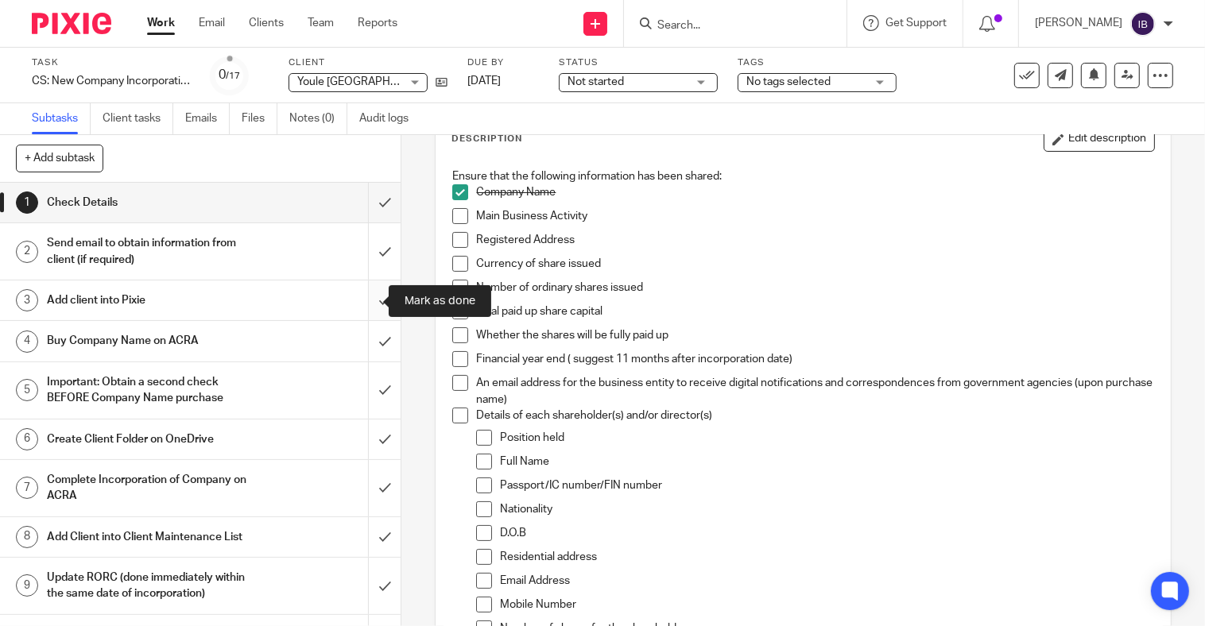
click at [368, 292] on input "submit" at bounding box center [200, 301] width 401 height 40
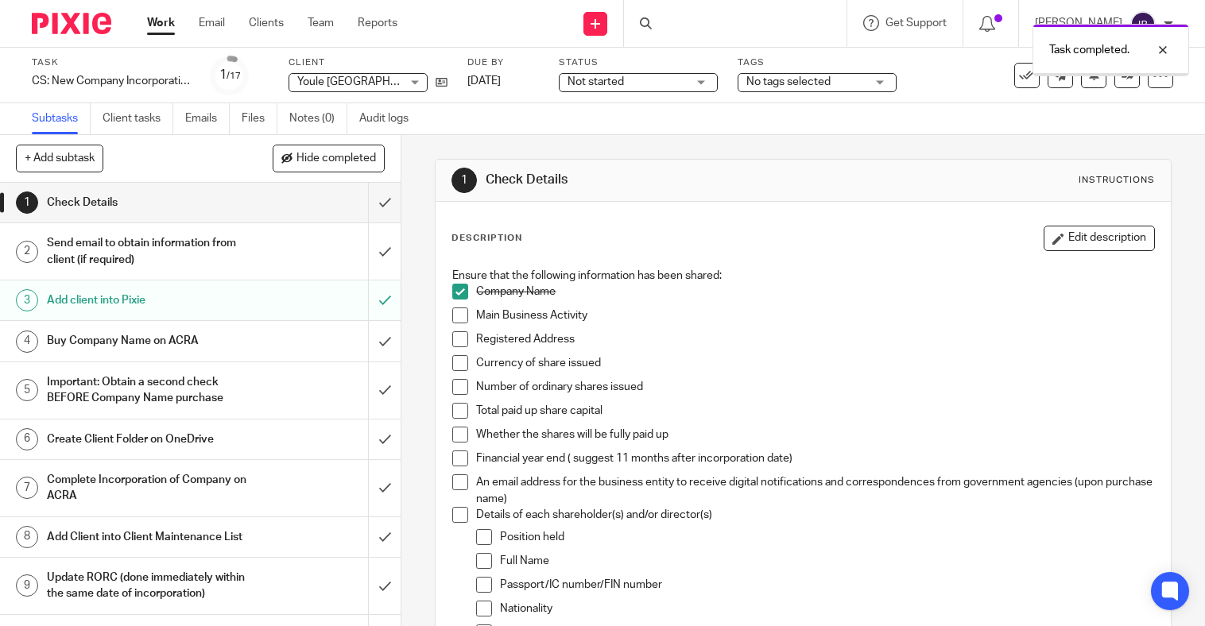
click at [253, 343] on div "Buy Company Name on ACRA" at bounding box center [200, 341] width 306 height 24
